Goal: Information Seeking & Learning: Learn about a topic

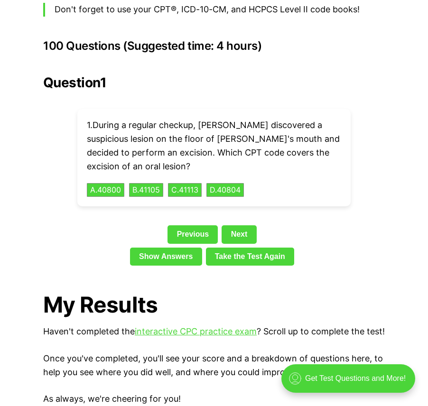
scroll to position [2089, 0]
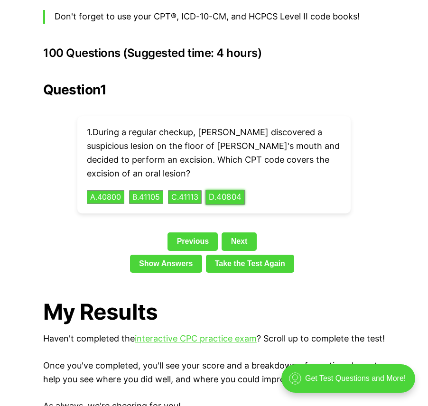
click at [234, 190] on button "D . 40804" at bounding box center [225, 197] width 39 height 15
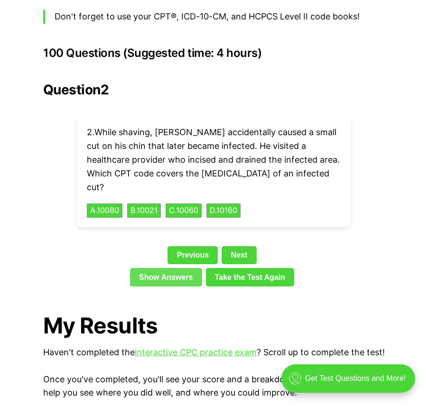
click at [169, 268] on link "Show Answers" at bounding box center [166, 277] width 72 height 18
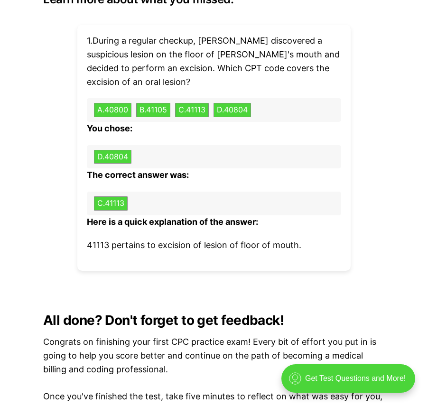
scroll to position [2761, 0]
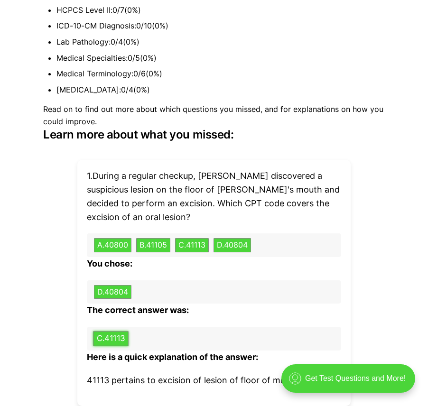
click at [124, 331] on button "C . 41113" at bounding box center [111, 338] width 36 height 15
click at [230, 281] on div "D . 40804" at bounding box center [214, 293] width 254 height 24
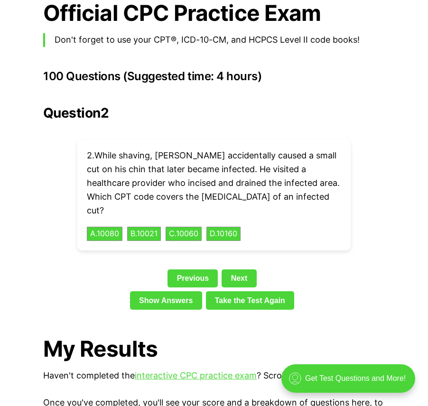
scroll to position [2049, 0]
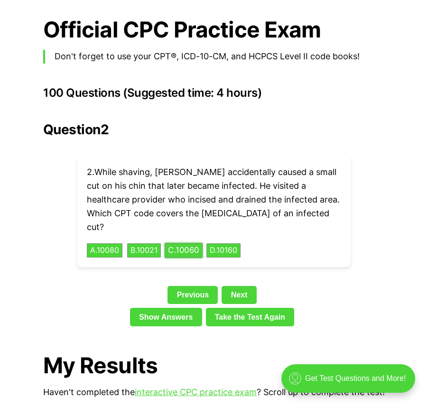
click at [190, 244] on button "C . 10060" at bounding box center [184, 251] width 38 height 15
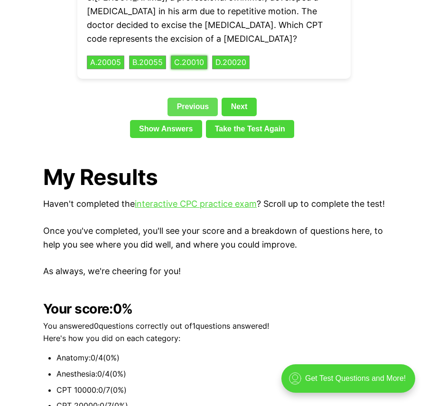
scroll to position [2097, 0]
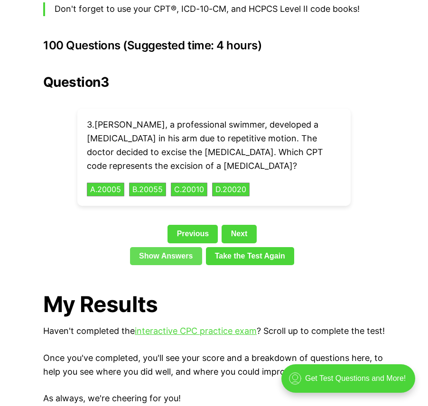
click at [188, 247] on link "Show Answers" at bounding box center [166, 256] width 72 height 18
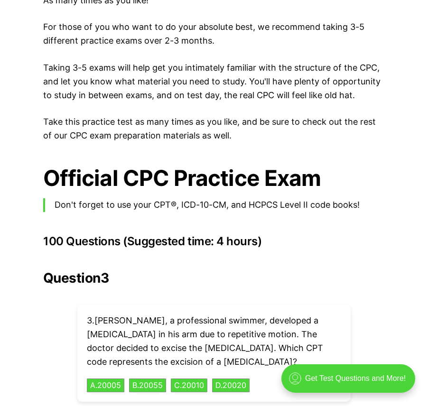
scroll to position [1893, 0]
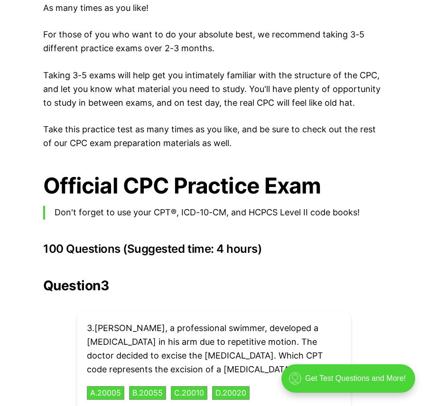
click at [204, 244] on div "💡 Heads up! Our practice exams have been updated for 2025. Check out our free, …" at bounding box center [214, 109] width 428 height 3248
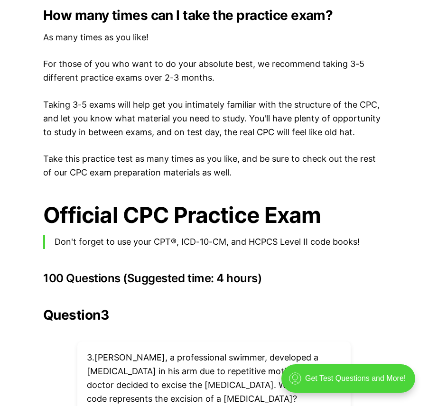
scroll to position [2035, 0]
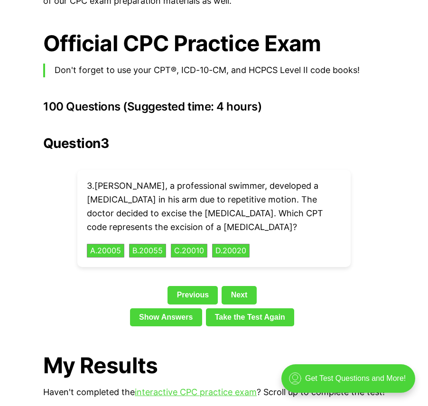
click at [75, 152] on div "Question 3 3 . [PERSON_NAME], a professional swimmer, developed a [MEDICAL_DATA…" at bounding box center [214, 233] width 342 height 195
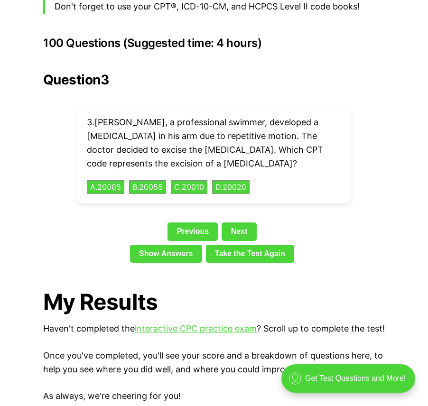
scroll to position [2089, 0]
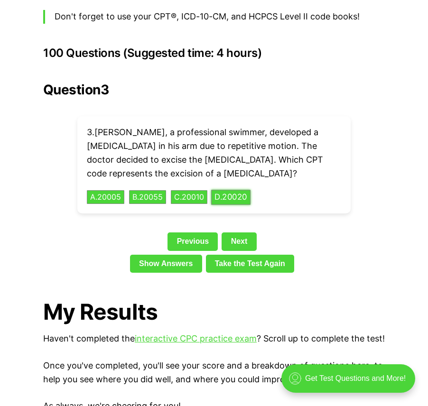
click at [240, 190] on button "D . 20020" at bounding box center [230, 197] width 39 height 15
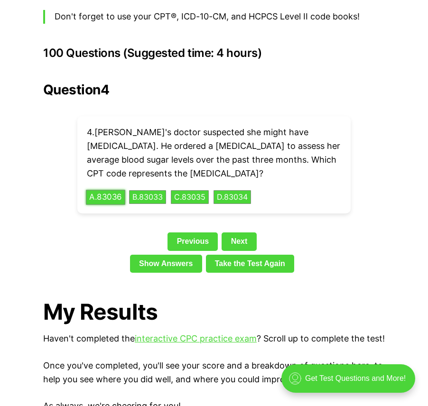
click at [116, 190] on button "A . 83036" at bounding box center [105, 197] width 39 height 15
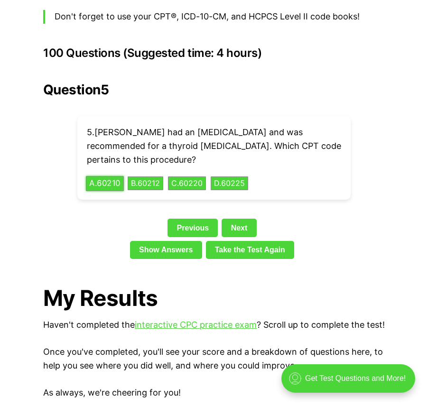
click at [110, 176] on button "A . 60210" at bounding box center [105, 183] width 38 height 15
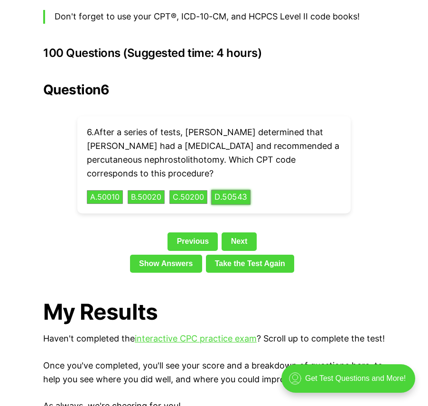
click at [243, 190] on button "D . 50543" at bounding box center [230, 197] width 39 height 15
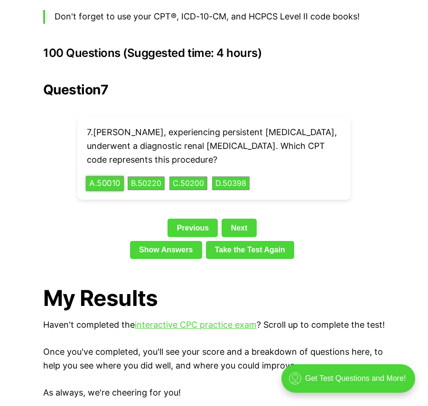
click at [101, 176] on button "A . 50010" at bounding box center [105, 183] width 38 height 15
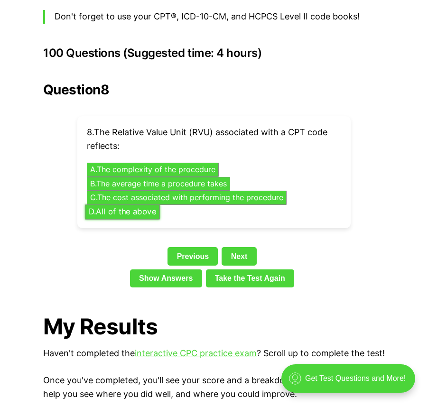
click at [129, 205] on button "D . All of the above" at bounding box center [122, 212] width 75 height 15
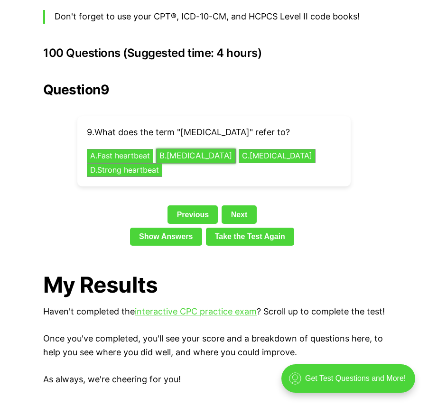
click at [209, 149] on button "B . [MEDICAL_DATA]" at bounding box center [196, 156] width 80 height 15
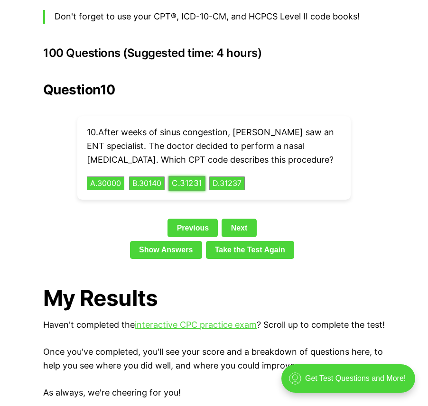
click at [191, 176] on button "C . 31231" at bounding box center [187, 183] width 37 height 15
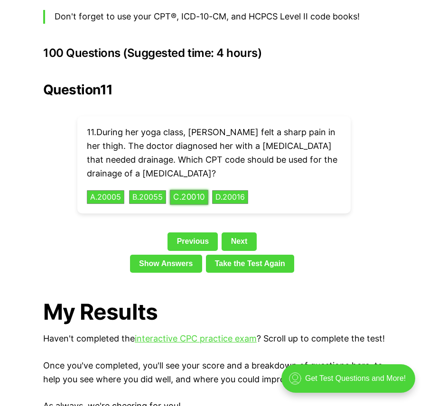
click at [186, 190] on button "C . 20010" at bounding box center [189, 197] width 38 height 15
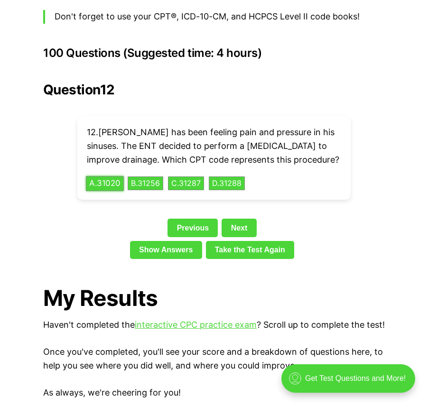
click at [107, 176] on button "A . 31020" at bounding box center [105, 183] width 38 height 15
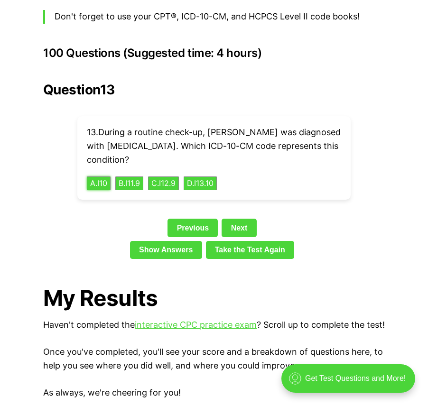
click at [85, 169] on div "13 . During a routine check-up, [PERSON_NAME] was diagnosed with [MEDICAL_DATA]…" at bounding box center [213, 158] width 273 height 84
click at [92, 176] on button "A . I10" at bounding box center [98, 183] width 25 height 15
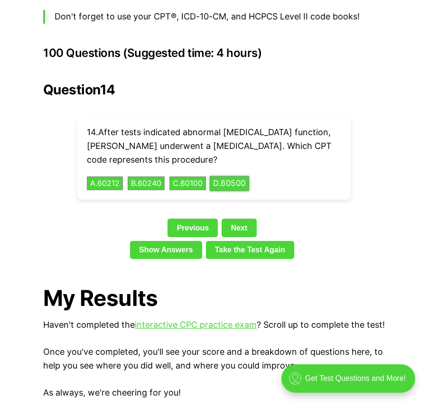
click at [249, 176] on button "D . 60500" at bounding box center [229, 183] width 39 height 15
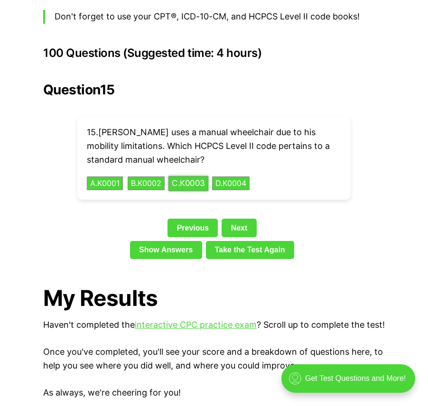
click at [185, 176] on button "C . K0003" at bounding box center [189, 183] width 40 height 15
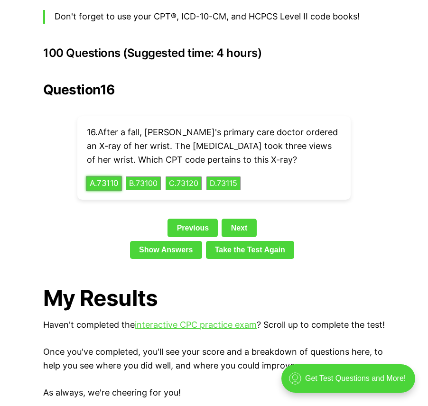
click at [102, 176] on button "A . 73110" at bounding box center [104, 183] width 36 height 15
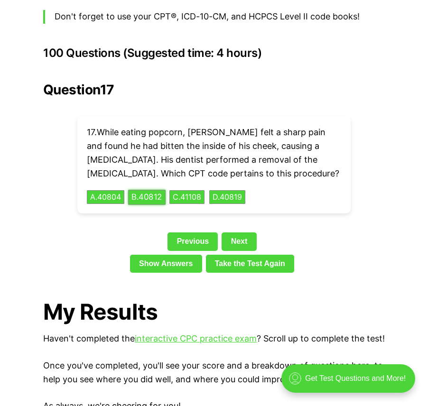
click at [160, 190] on button "B . 40812" at bounding box center [147, 197] width 38 height 15
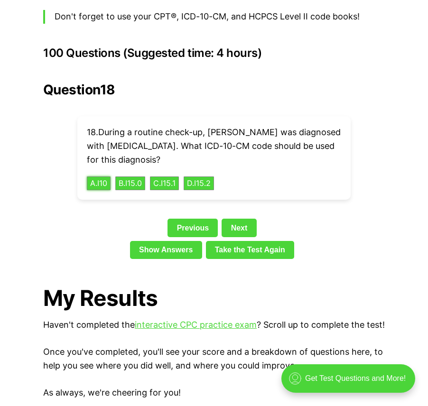
drag, startPoint x: 103, startPoint y: 170, endPoint x: 103, endPoint y: 193, distance: 23.3
click at [103, 193] on div "Question 18 18 . During a routine check-up, [PERSON_NAME] was diagnosed with [M…" at bounding box center [214, 172] width 342 height 181
click at [103, 176] on button "A . I10" at bounding box center [98, 183] width 25 height 15
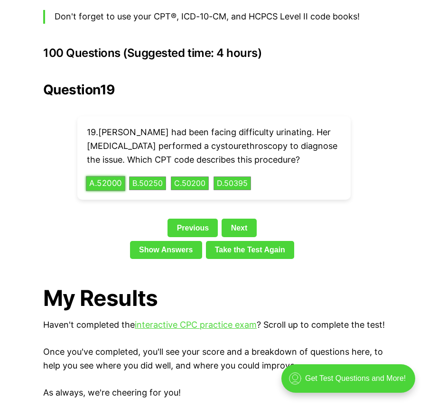
click at [105, 176] on button "A . 52000" at bounding box center [105, 183] width 39 height 15
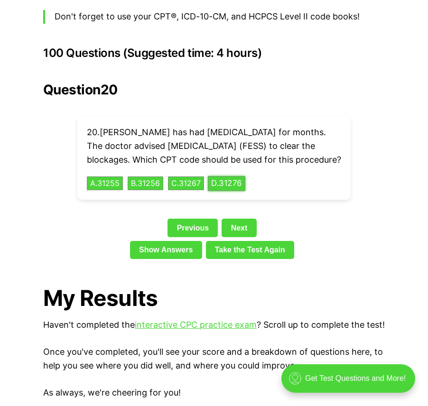
click at [240, 183] on button "D . 31276" at bounding box center [227, 183] width 38 height 15
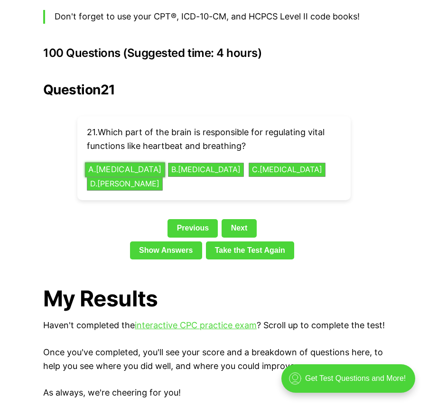
click at [107, 162] on button "A . [MEDICAL_DATA]" at bounding box center [125, 169] width 80 height 15
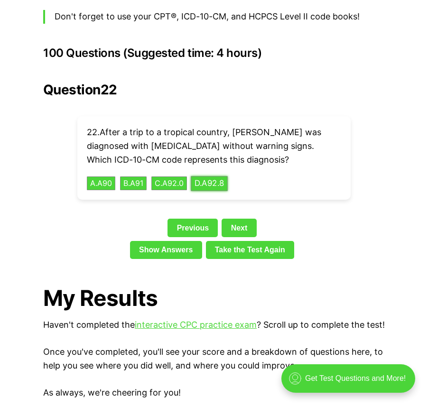
click at [221, 176] on button "D . A92.8" at bounding box center [209, 183] width 37 height 15
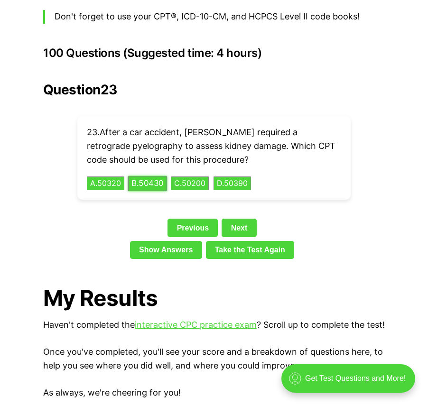
click at [152, 176] on button "B . 50430" at bounding box center [147, 183] width 39 height 15
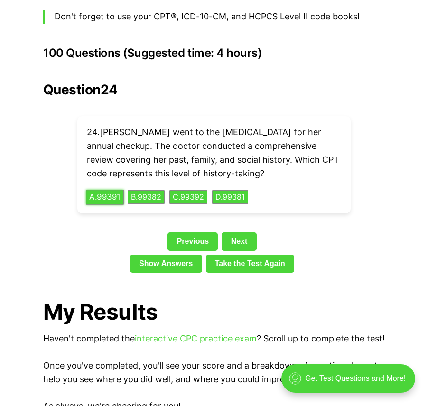
click at [109, 190] on button "A . 99391" at bounding box center [105, 197] width 38 height 15
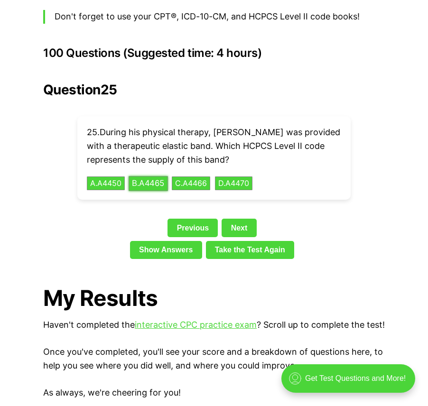
click at [149, 176] on button "B . A4465" at bounding box center [148, 183] width 39 height 15
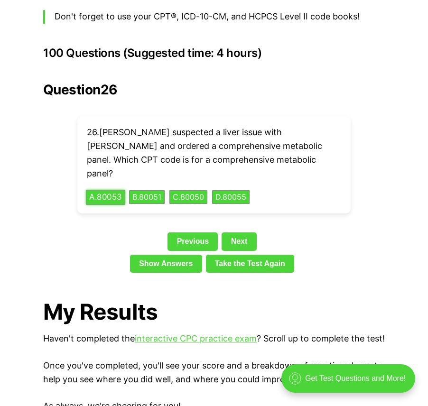
click at [120, 190] on button "A . 80053" at bounding box center [105, 197] width 39 height 15
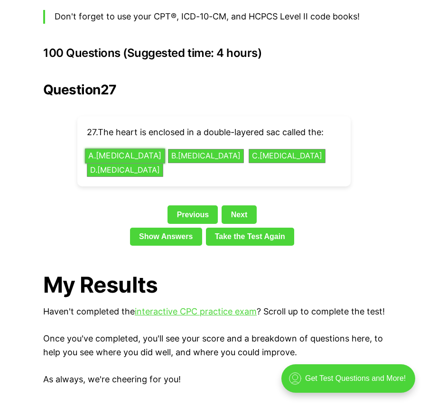
click at [130, 149] on button "A . [MEDICAL_DATA]" at bounding box center [125, 156] width 80 height 15
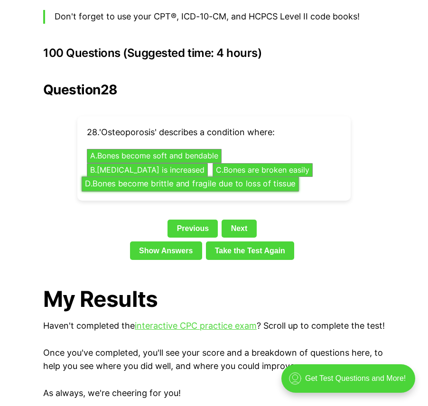
click at [267, 177] on button "D . Bones become brittle and fragile due to loss of tissue" at bounding box center [190, 184] width 217 height 15
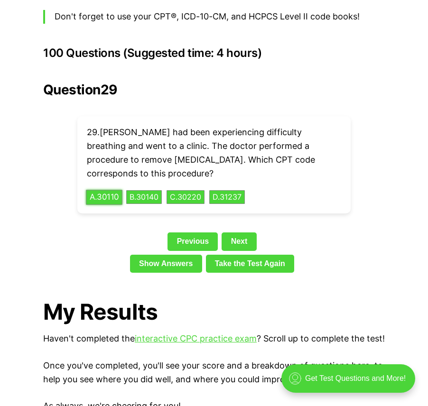
click at [97, 190] on button "A . 30110" at bounding box center [104, 197] width 37 height 15
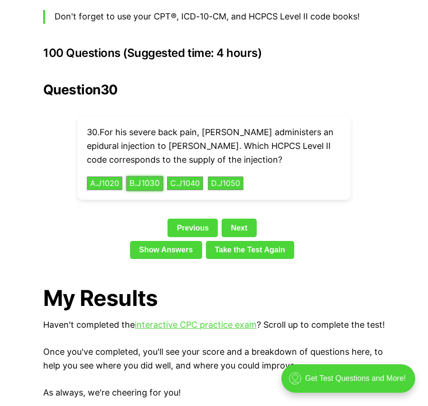
click at [136, 176] on button "B . J1030" at bounding box center [144, 183] width 37 height 15
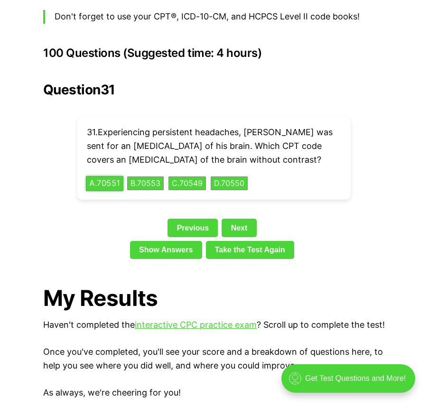
click at [121, 176] on button "A . 70551" at bounding box center [105, 183] width 38 height 15
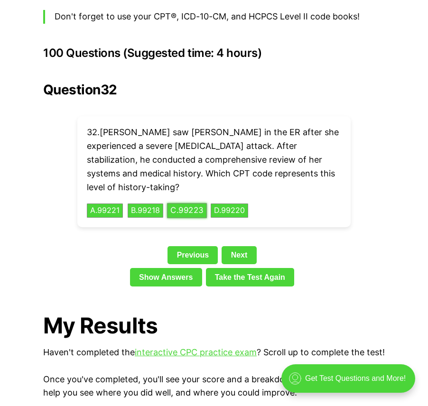
click at [204, 204] on button "C . 99223" at bounding box center [187, 211] width 40 height 15
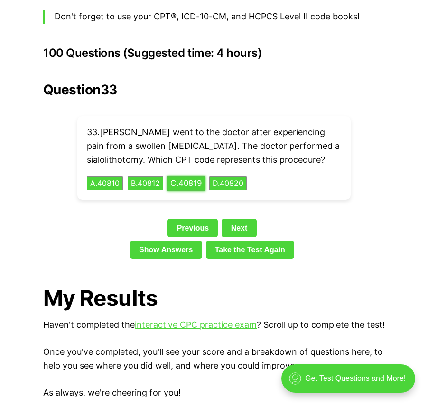
click at [184, 176] on button "C . 40819" at bounding box center [186, 183] width 38 height 15
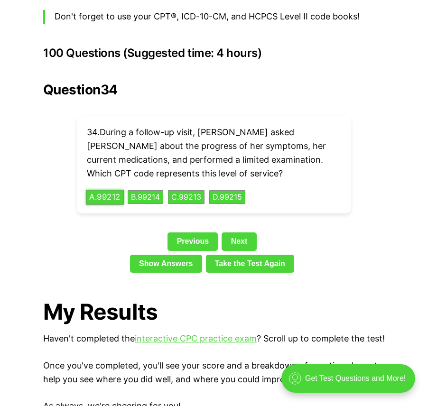
click at [108, 190] on button "A . 99212" at bounding box center [105, 197] width 38 height 15
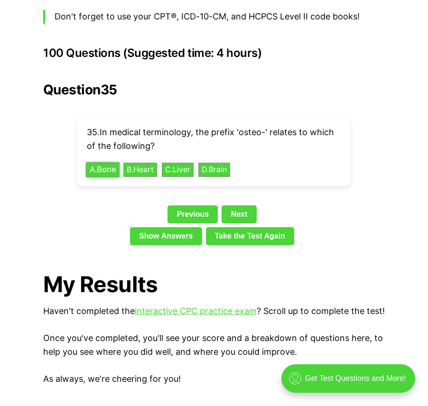
drag, startPoint x: 105, startPoint y: 158, endPoint x: 105, endPoint y: 153, distance: 5.2
click at [105, 162] on button "A . Bone" at bounding box center [102, 169] width 33 height 15
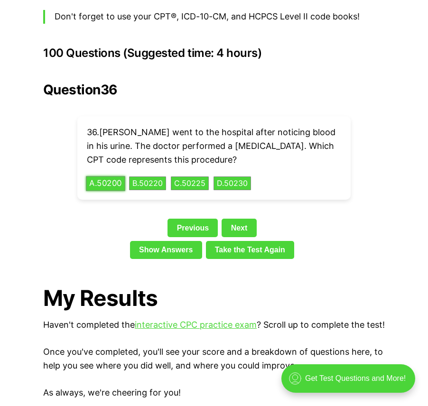
click at [102, 176] on button "A . 50200" at bounding box center [105, 183] width 39 height 15
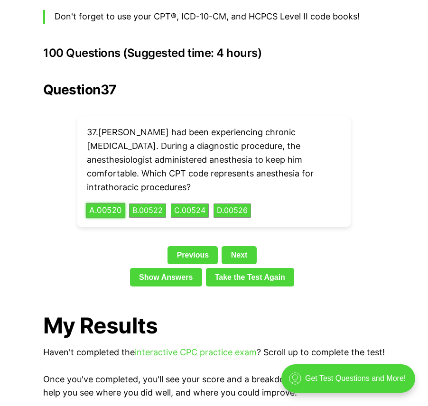
click at [114, 204] on button "A . 00520" at bounding box center [105, 211] width 39 height 15
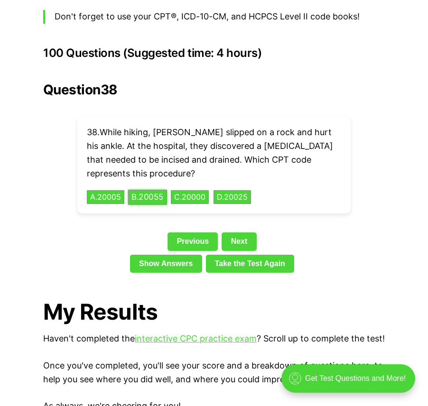
drag, startPoint x: 149, startPoint y: 179, endPoint x: 150, endPoint y: 185, distance: 5.8
click at [149, 190] on button "B . 20055" at bounding box center [147, 197] width 39 height 15
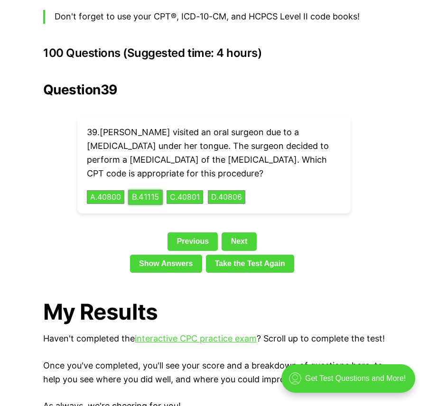
click at [148, 190] on button "B . 41115" at bounding box center [145, 197] width 34 height 15
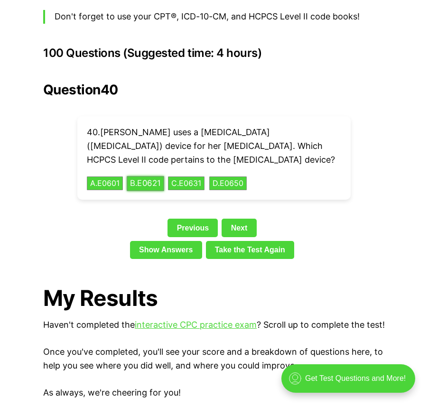
click at [156, 176] on button "B . E0621" at bounding box center [146, 183] width 38 height 15
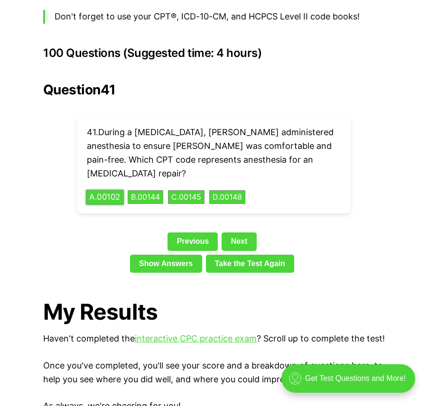
click at [121, 190] on button "A . 00102" at bounding box center [105, 197] width 38 height 15
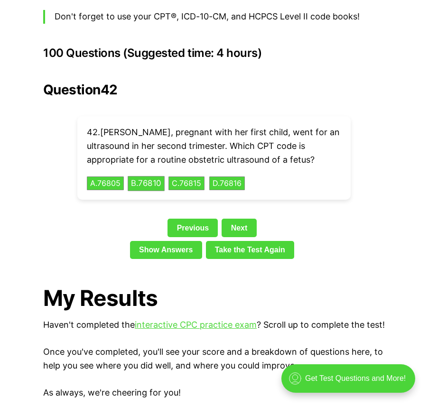
drag, startPoint x: 150, startPoint y: 178, endPoint x: 151, endPoint y: 172, distance: 5.6
click at [150, 174] on div "42 . [PERSON_NAME], pregnant with her first child, went for an ultrasound in he…" at bounding box center [213, 158] width 273 height 84
drag, startPoint x: 151, startPoint y: 172, endPoint x: 153, endPoint y: 164, distance: 8.3
click at [154, 176] on button "B . 76810" at bounding box center [146, 183] width 37 height 15
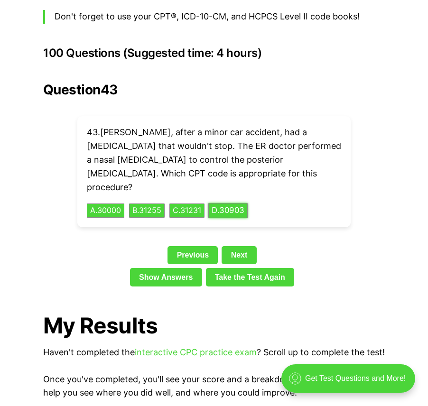
click at [236, 204] on button "D . 30903" at bounding box center [227, 211] width 39 height 15
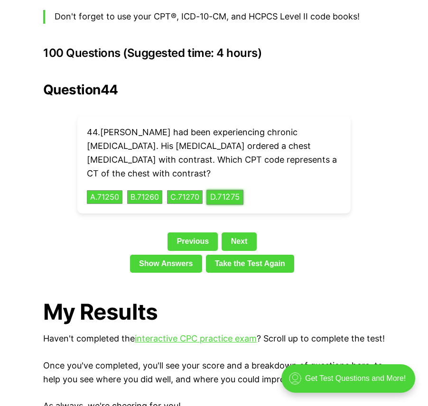
click at [241, 190] on button "D . 71275" at bounding box center [225, 197] width 37 height 15
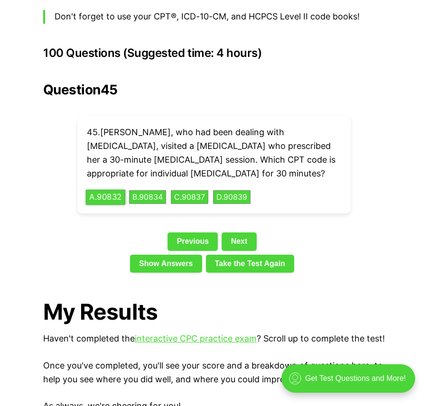
click at [93, 190] on button "A . 90832" at bounding box center [105, 197] width 39 height 15
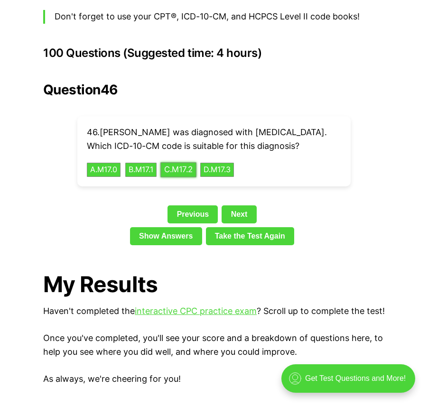
click at [188, 162] on button "C . M17.2" at bounding box center [178, 169] width 36 height 15
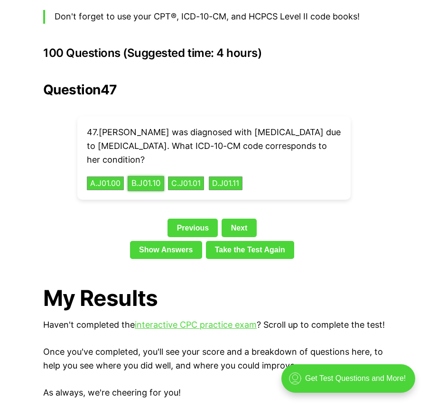
click at [162, 176] on button "B . J01.10" at bounding box center [146, 183] width 37 height 15
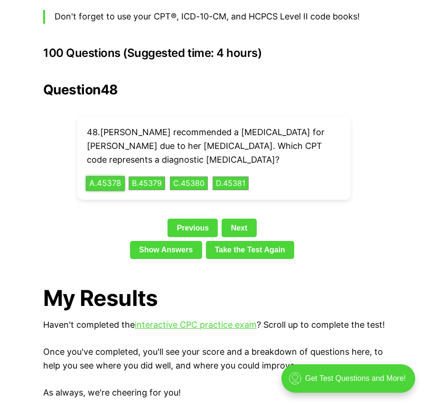
click at [113, 176] on button "A . 45378" at bounding box center [105, 183] width 39 height 15
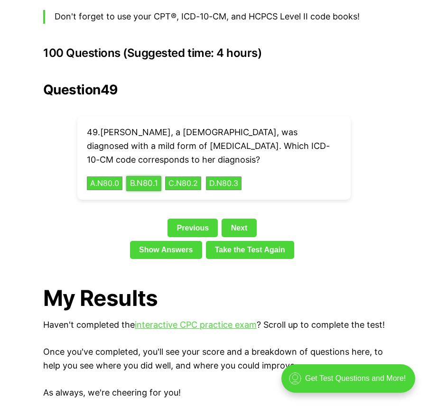
click at [156, 176] on button "B . N80.1" at bounding box center [143, 183] width 35 height 15
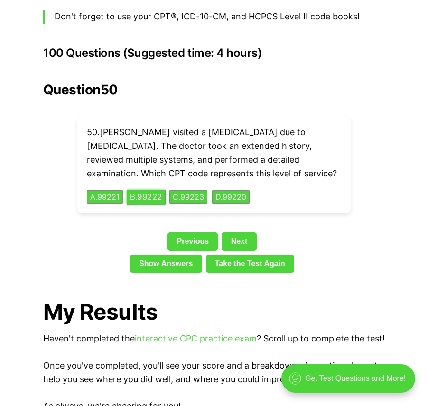
click at [137, 190] on button "B . 99222" at bounding box center [146, 197] width 39 height 15
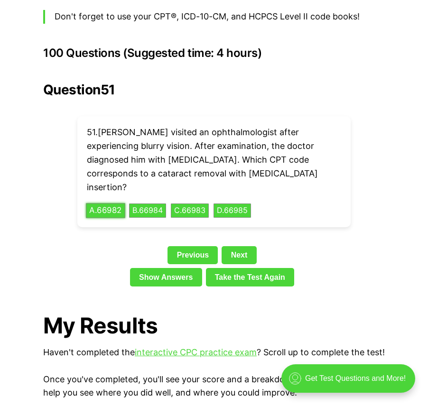
click at [119, 204] on button "A . 66982" at bounding box center [105, 211] width 39 height 15
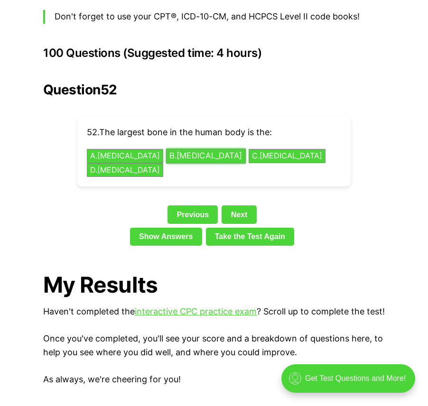
click at [166, 149] on button "B . [MEDICAL_DATA]" at bounding box center [206, 156] width 80 height 15
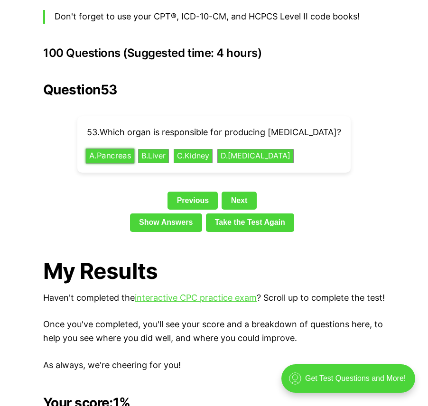
click at [99, 149] on button "A . Pancreas" at bounding box center [110, 156] width 49 height 15
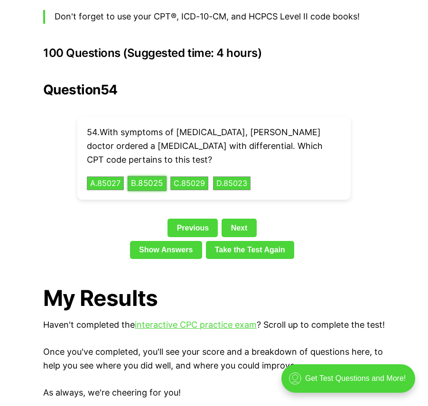
click at [145, 176] on button "B . 85025" at bounding box center [147, 183] width 39 height 15
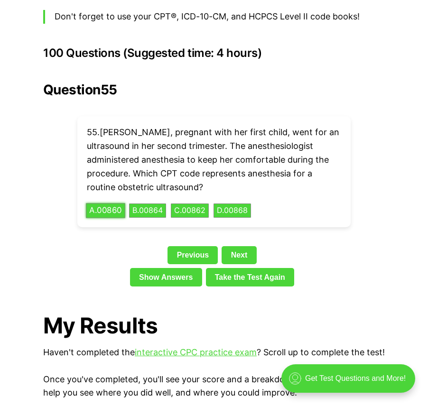
click at [103, 204] on button "A . 00860" at bounding box center [105, 211] width 39 height 15
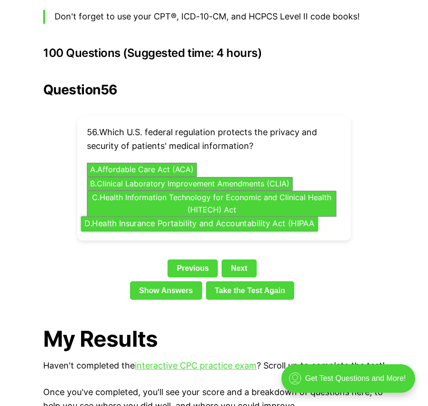
click at [307, 211] on div "56 . Which U.S. federal regulation protects the privacy and security of patient…" at bounding box center [213, 178] width 273 height 124
click at [145, 217] on button "D . Health Insurance Portability and Accountability Act (HIPAA" at bounding box center [199, 224] width 237 height 15
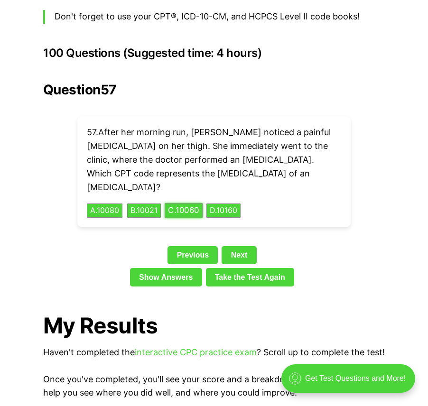
click at [184, 204] on button "C . 10060" at bounding box center [184, 211] width 38 height 15
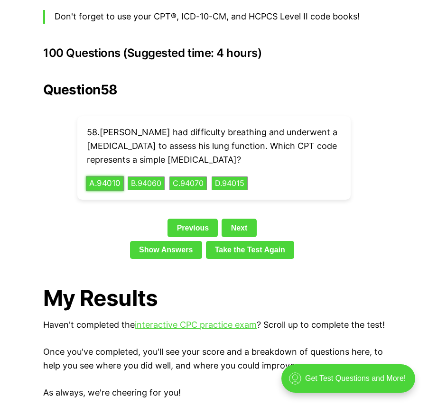
click at [116, 176] on button "A . 94010" at bounding box center [105, 183] width 38 height 15
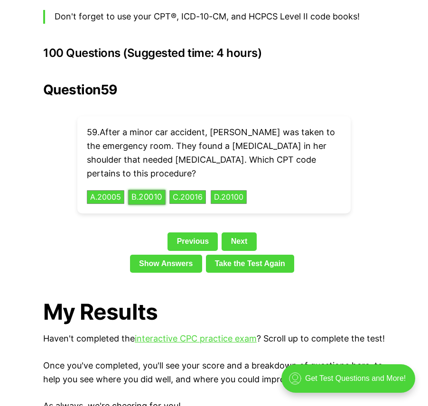
click at [160, 190] on button "B . 20010" at bounding box center [147, 197] width 38 height 15
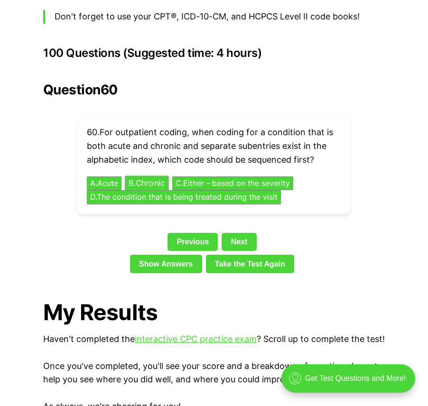
click at [140, 176] on button "B . Chronic" at bounding box center [146, 183] width 43 height 15
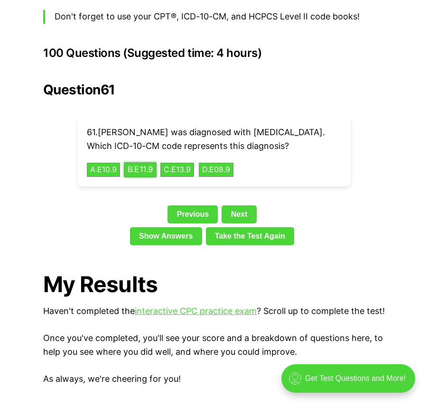
click at [144, 169] on button "B . E11.9" at bounding box center [140, 169] width 32 height 15
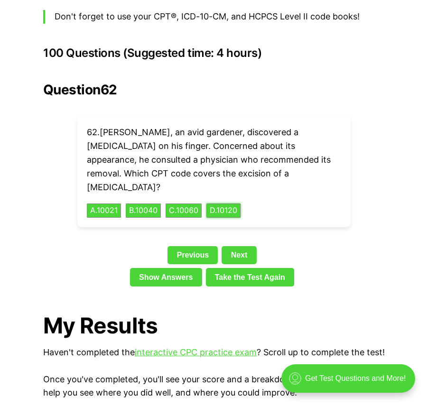
click at [225, 188] on div "62 . [PERSON_NAME], an avid gardener, discovered a [MEDICAL_DATA] on his finger…" at bounding box center [213, 171] width 273 height 111
click at [225, 204] on button "D . 10120" at bounding box center [224, 211] width 36 height 15
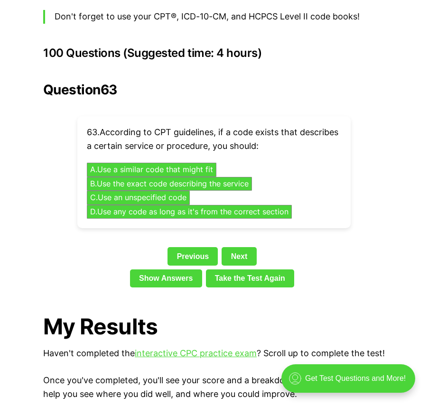
click at [244, 176] on div "63 . According to CPT guidelines, if a code exists that describes a certain ser…" at bounding box center [213, 172] width 273 height 112
click at [244, 177] on button "B . Use the exact code describing the service" at bounding box center [169, 184] width 173 height 15
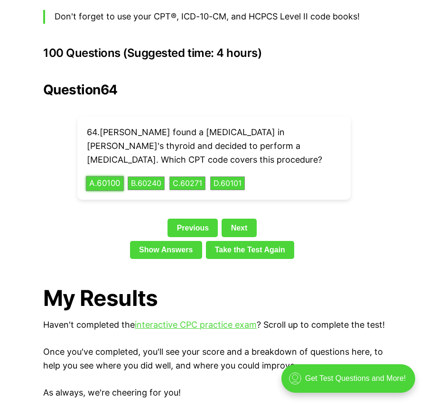
click at [111, 176] on button "A . 60100" at bounding box center [105, 183] width 38 height 15
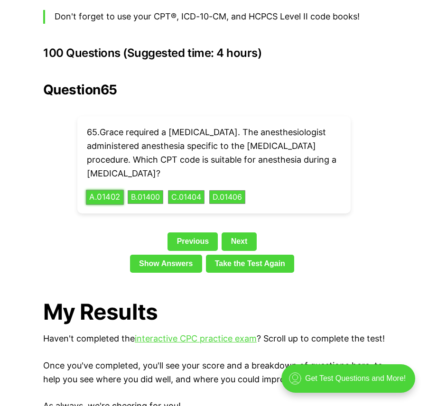
click at [97, 190] on button "A . 01402" at bounding box center [105, 197] width 38 height 15
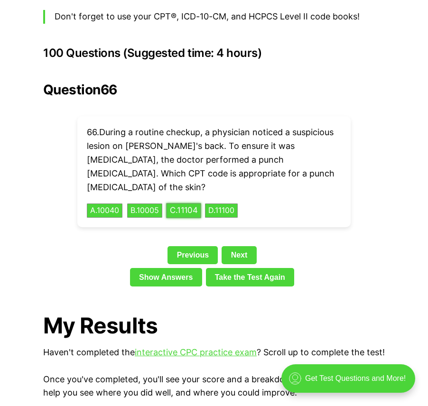
click at [201, 204] on button "C . 11104" at bounding box center [183, 211] width 35 height 15
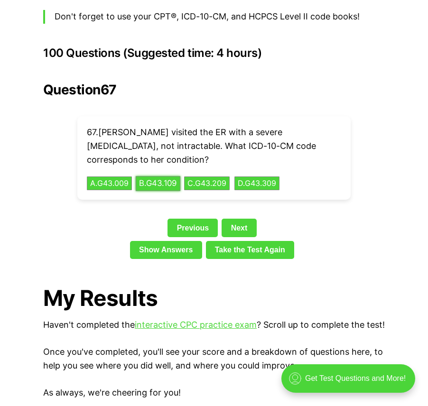
click at [159, 176] on button "B . G43.109" at bounding box center [158, 183] width 45 height 15
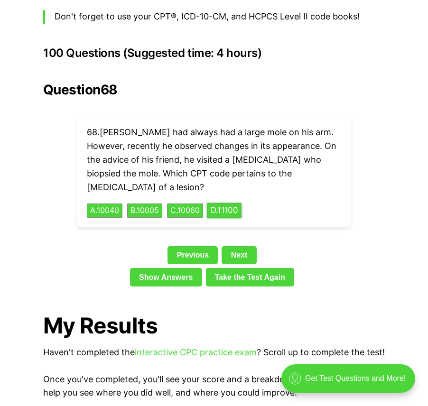
click at [225, 204] on button "D . 11100" at bounding box center [224, 211] width 34 height 15
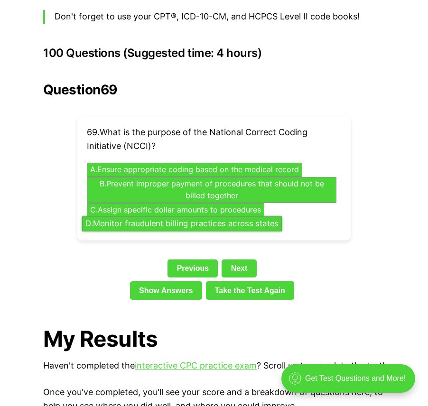
click at [155, 217] on button "D . Monitor fraudulent billing practices across states" at bounding box center [182, 224] width 200 height 15
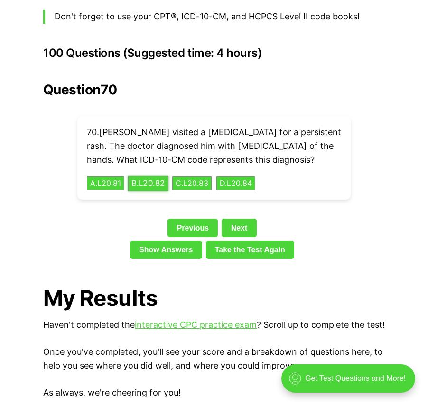
click at [157, 176] on button "B . L20.82" at bounding box center [148, 183] width 40 height 15
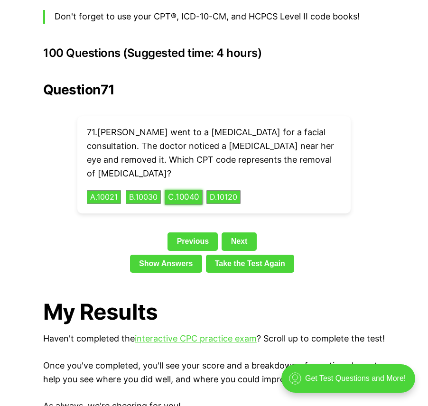
click at [193, 190] on button "C . 10040" at bounding box center [184, 197] width 38 height 15
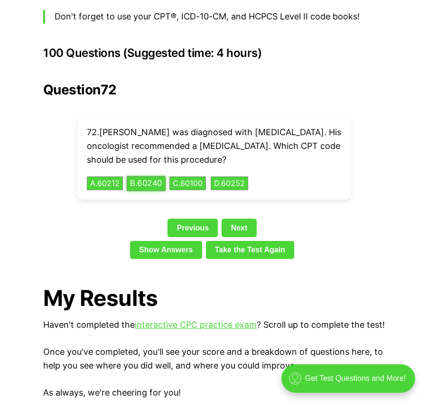
click at [151, 176] on button "B . 60240" at bounding box center [146, 183] width 39 height 15
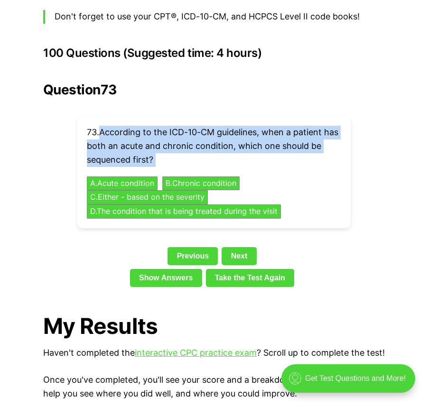
drag, startPoint x: 101, startPoint y: 114, endPoint x: 149, endPoint y: 156, distance: 64.0
click at [149, 156] on div "73 . According to the ICD-10-CM guidelines, when a patient has both an acute an…" at bounding box center [213, 172] width 273 height 112
copy p "According to the ICD-10-CM guidelines, when a patient has both an acute and chr…"
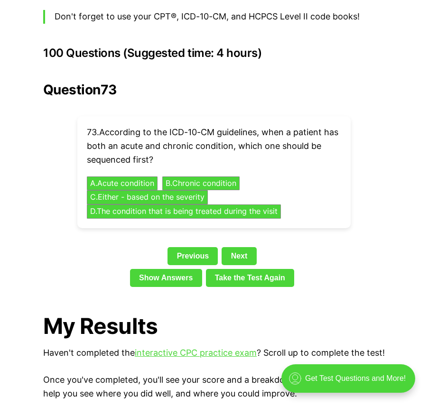
click at [296, 174] on div "73 . According to the ICD-10-CM guidelines, when a patient has both an acute an…" at bounding box center [213, 172] width 273 height 112
click at [107, 176] on button "A . Acute condition" at bounding box center [122, 183] width 74 height 15
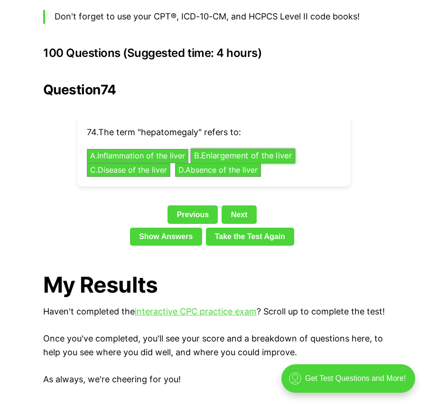
click at [234, 149] on button "B . Enlargement of the liver" at bounding box center [243, 156] width 105 height 15
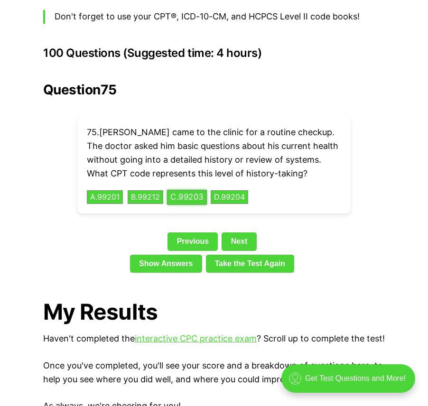
click at [192, 190] on button "C . 99203" at bounding box center [187, 197] width 40 height 15
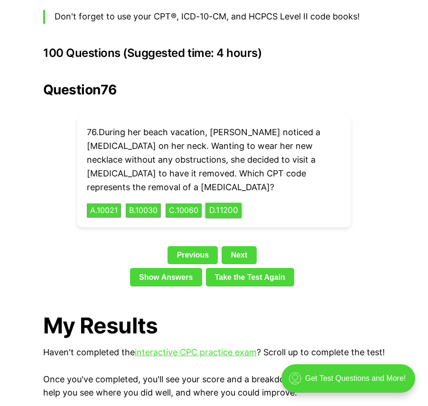
click at [235, 204] on button "D . 11200" at bounding box center [224, 211] width 36 height 15
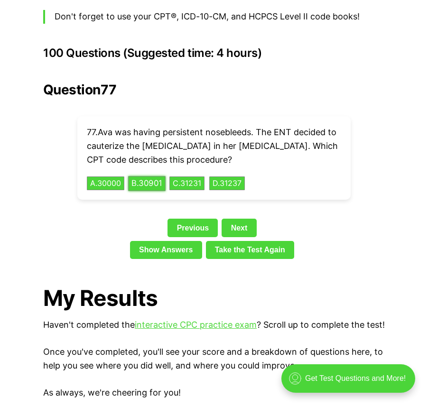
click at [147, 176] on button "B . 30901" at bounding box center [147, 183] width 38 height 15
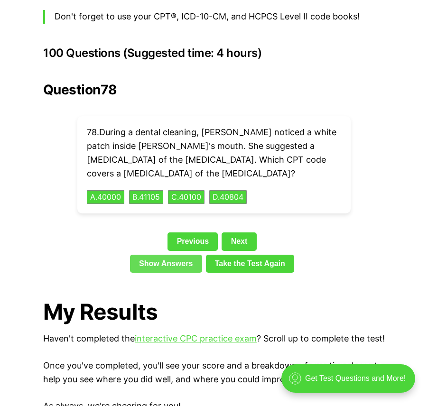
click at [187, 255] on link "Show Answers" at bounding box center [166, 264] width 72 height 18
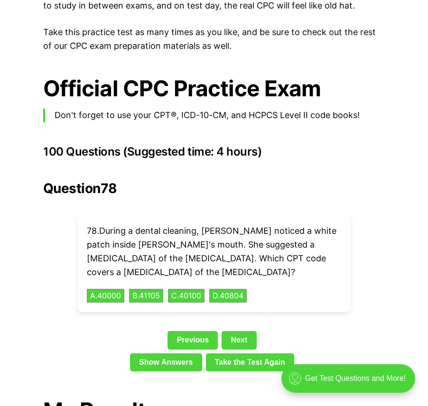
scroll to position [1988, 0]
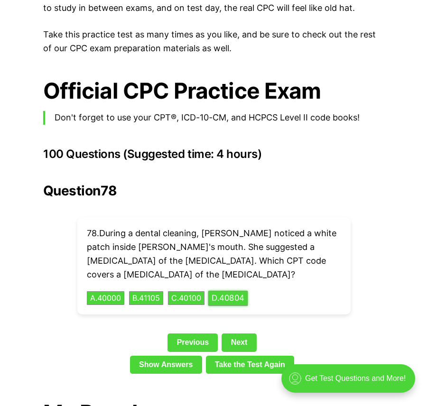
click at [226, 291] on button "D . 40804" at bounding box center [227, 298] width 39 height 15
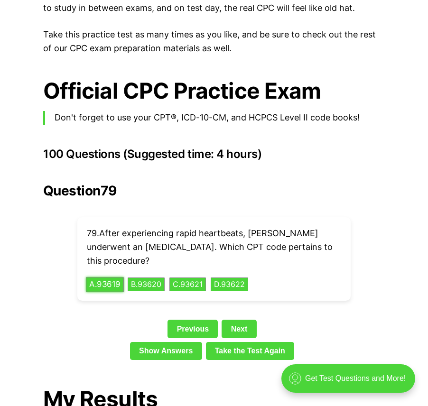
click at [121, 277] on button "A . 93619" at bounding box center [105, 284] width 38 height 15
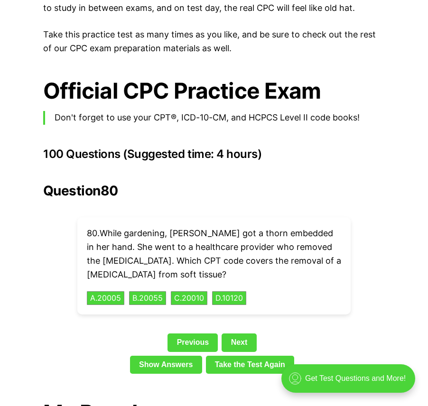
click at [258, 283] on div "80 . While gardening, [PERSON_NAME] got a thorn embedded in her hand. She went …" at bounding box center [213, 265] width 273 height 97
click at [247, 291] on button "D . 10120" at bounding box center [229, 298] width 36 height 15
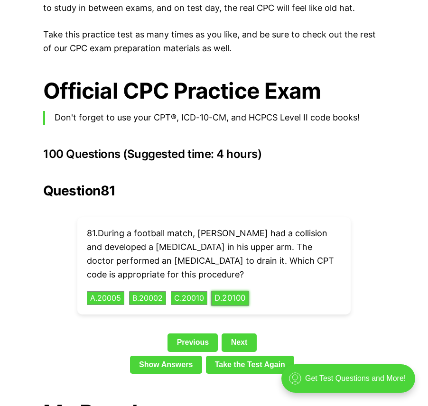
click at [235, 291] on button "D . 20100" at bounding box center [230, 298] width 38 height 15
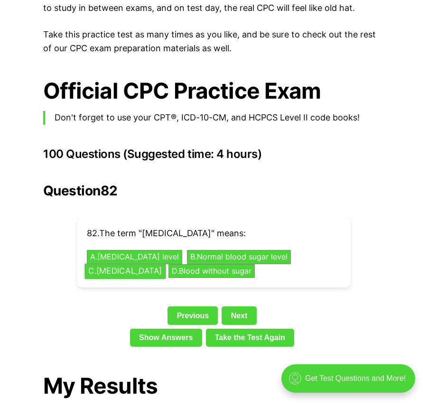
click at [143, 264] on button "C . [MEDICAL_DATA]" at bounding box center [125, 271] width 81 height 15
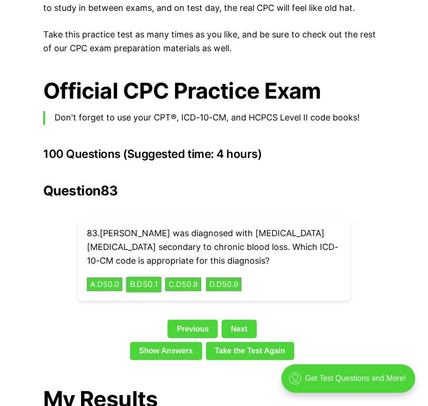
click at [152, 277] on button "B . D50.1" at bounding box center [143, 284] width 35 height 15
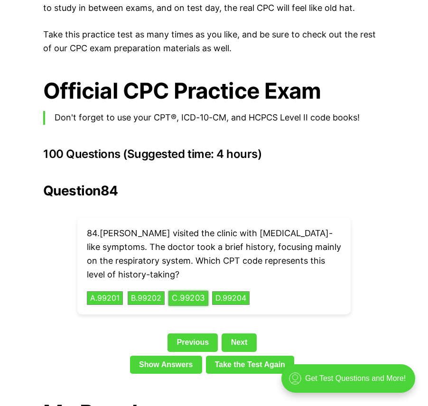
click at [192, 291] on button "C . 99203" at bounding box center [189, 298] width 40 height 15
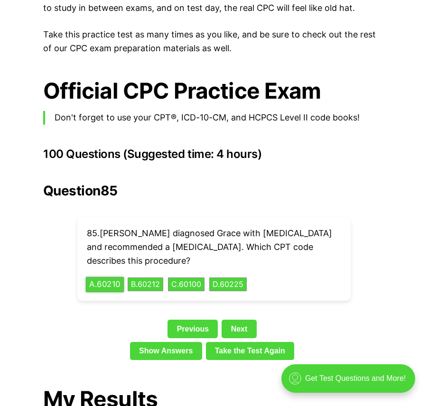
click at [113, 277] on button "A . 60210" at bounding box center [105, 284] width 38 height 15
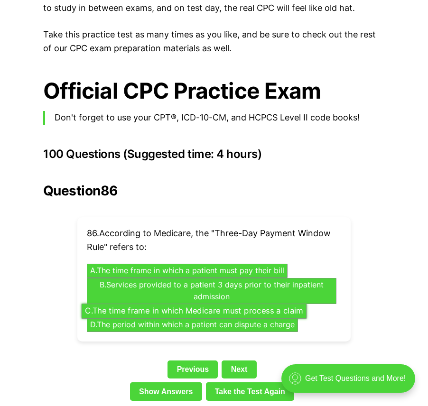
click at [197, 304] on button "C . The time frame in which Medicare must process a claim" at bounding box center [195, 311] width 226 height 15
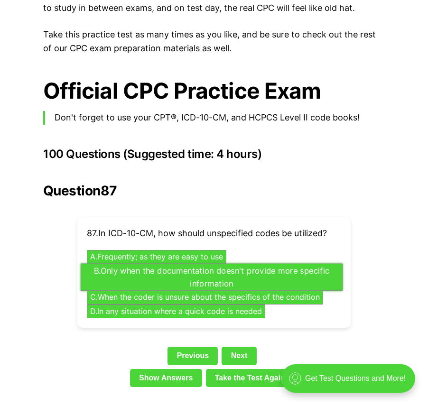
click at [190, 263] on button "B . Only when the documentation doesn't provide more specific information" at bounding box center [212, 277] width 262 height 28
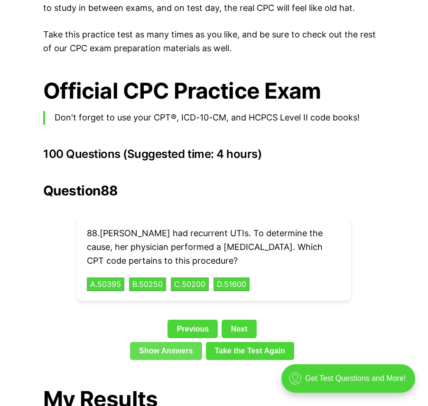
click at [147, 342] on link "Show Answers" at bounding box center [166, 351] width 72 height 18
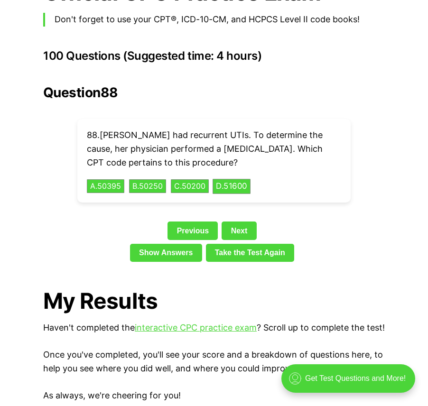
scroll to position [2083, 0]
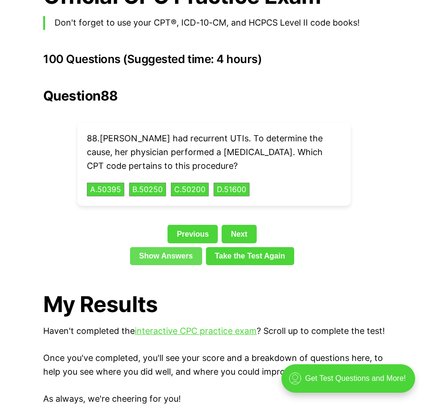
click at [179, 247] on link "Show Answers" at bounding box center [166, 256] width 72 height 18
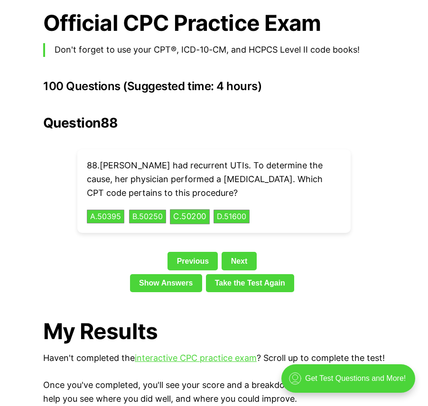
scroll to position [2035, 0]
